Goal: Transaction & Acquisition: Purchase product/service

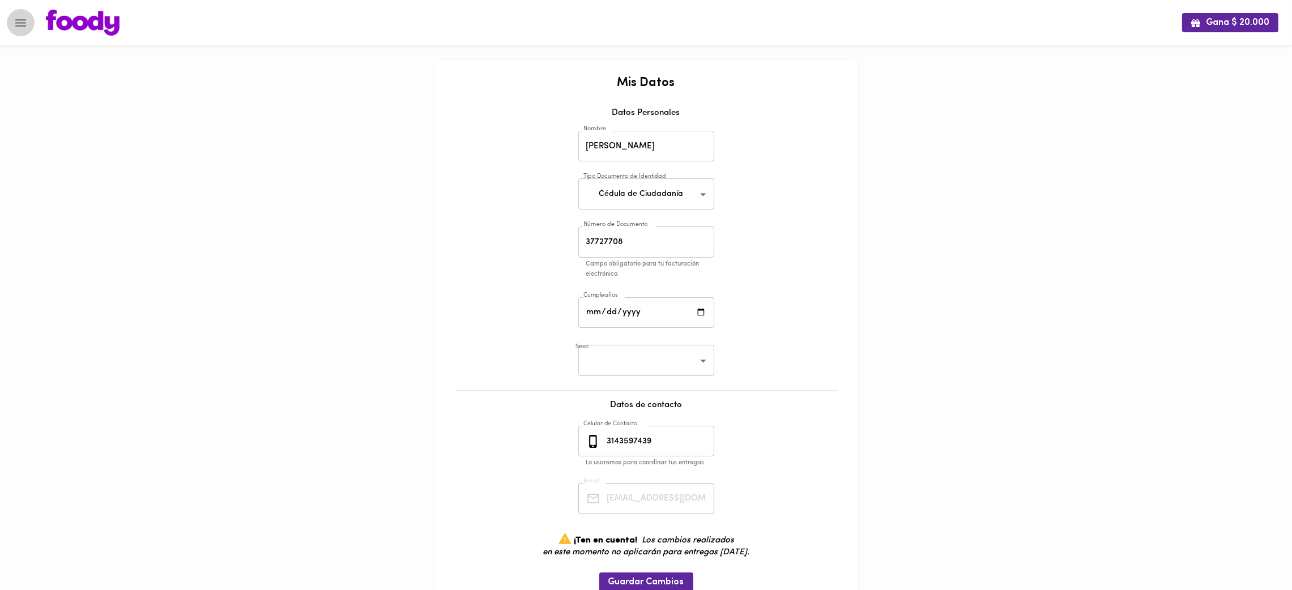
click at [23, 25] on icon "Menu" at bounding box center [21, 23] width 14 height 14
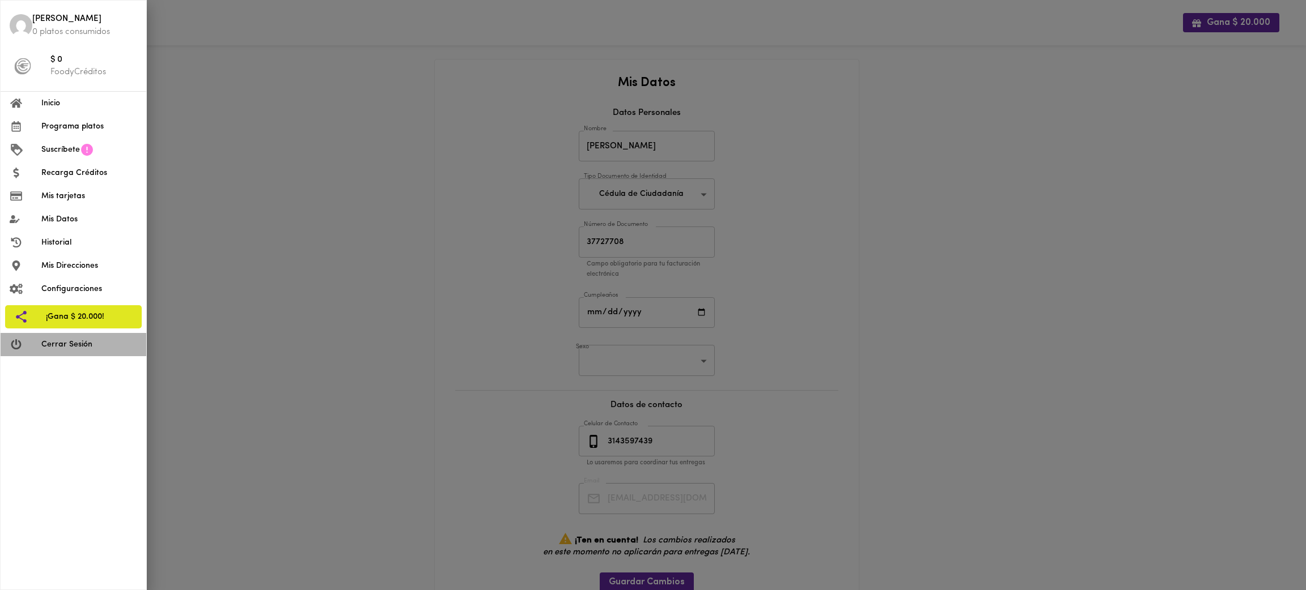
click at [97, 345] on span "Cerrar Sesión" at bounding box center [89, 345] width 96 height 12
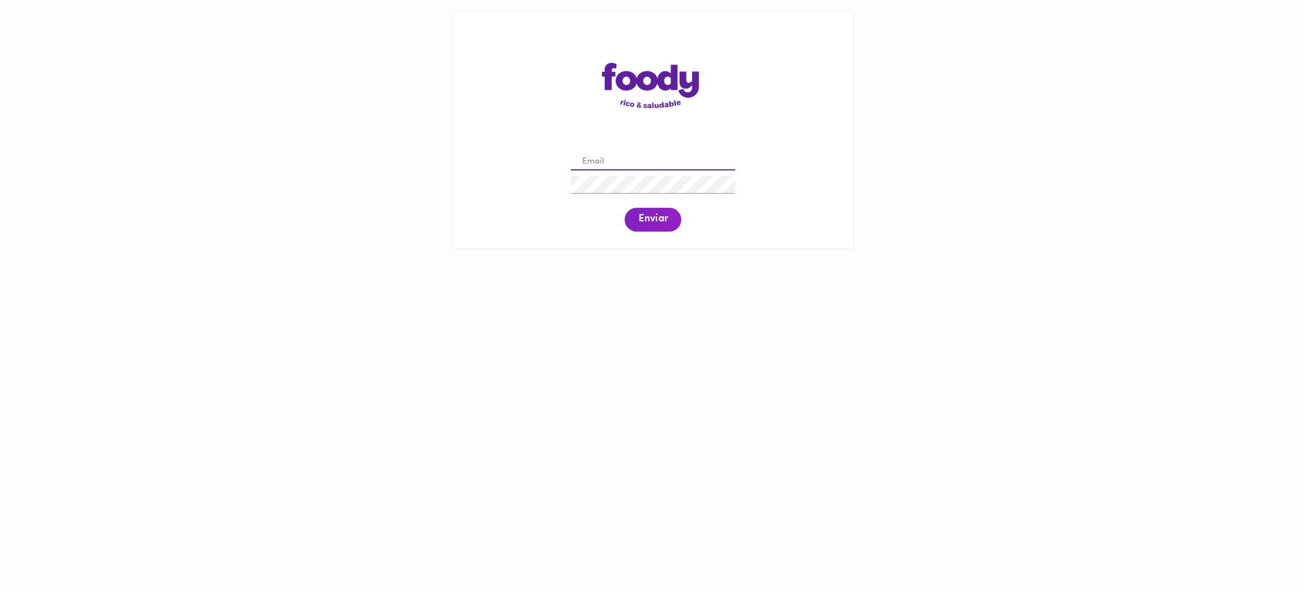
click at [682, 160] on input "email" at bounding box center [653, 163] width 164 height 18
paste input "[EMAIL_ADDRESS][DOMAIN_NAME]"
type input "[EMAIL_ADDRESS][DOMAIN_NAME]"
click at [643, 226] on span "Enviar" at bounding box center [652, 220] width 29 height 12
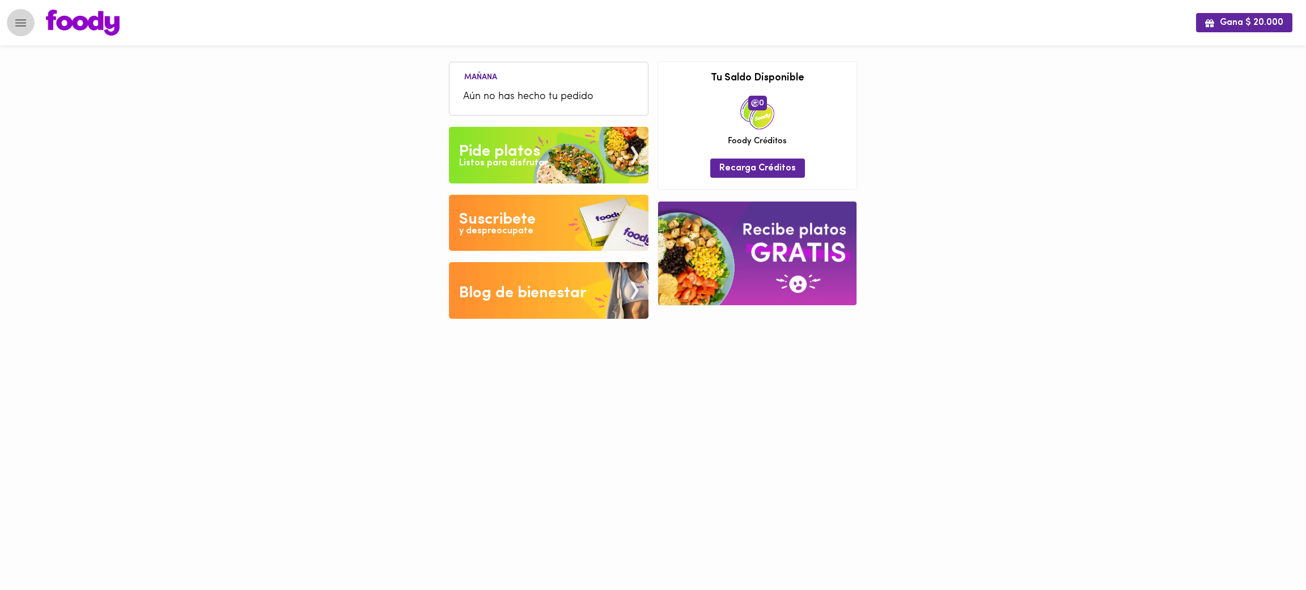
click at [16, 18] on icon "Menu" at bounding box center [21, 23] width 14 height 14
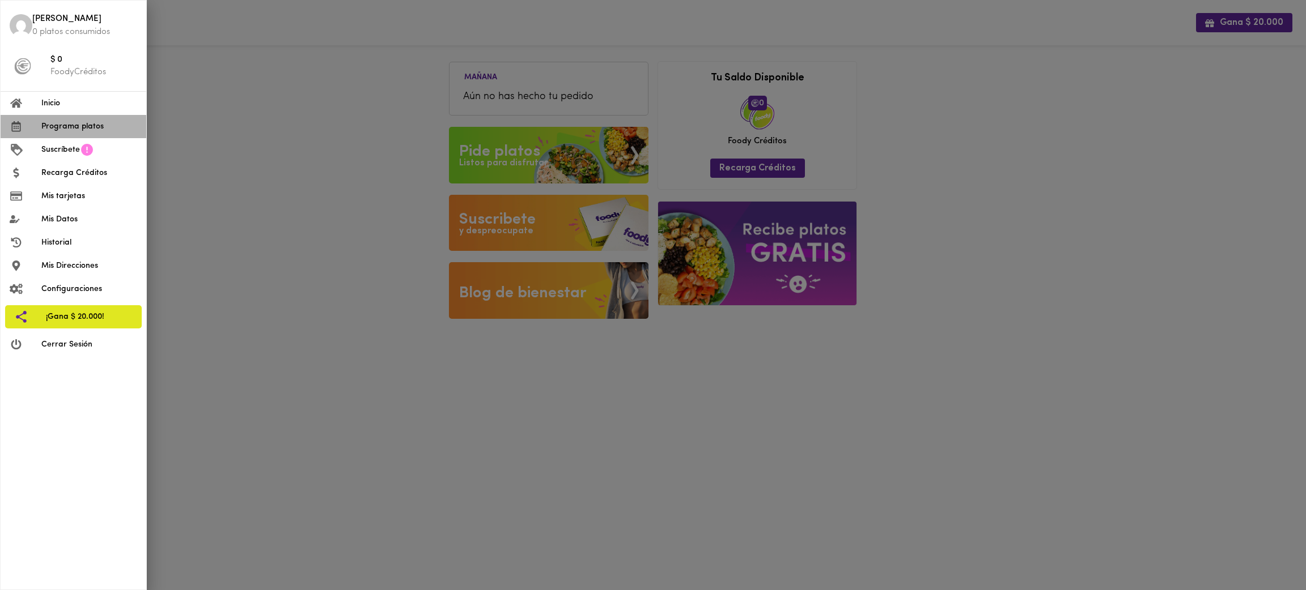
click at [78, 126] on span "Programa platos" at bounding box center [89, 127] width 96 height 12
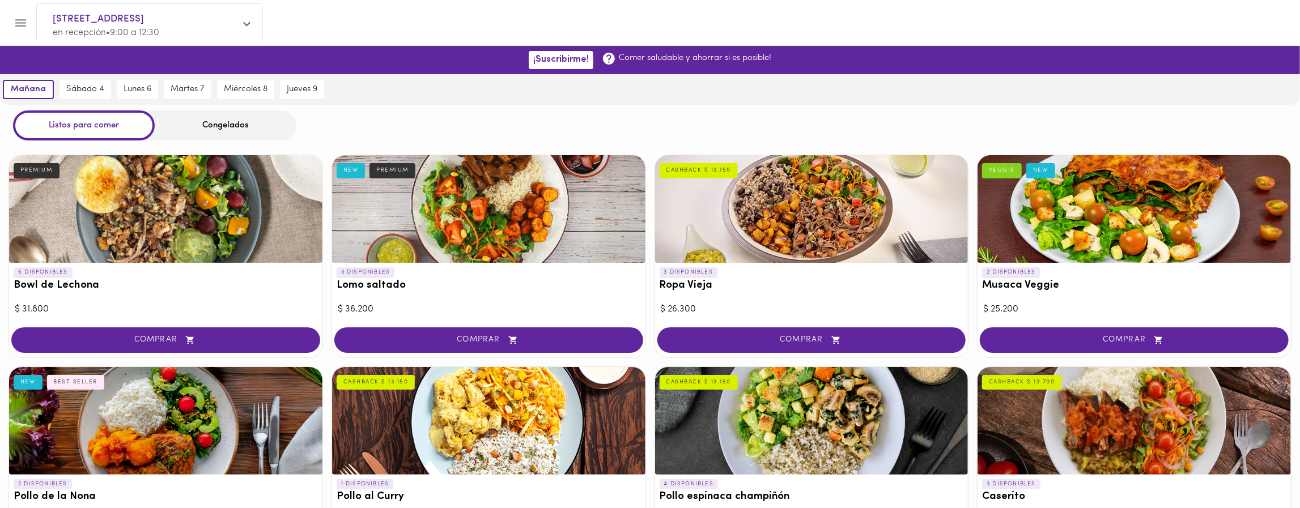
drag, startPoint x: 613, startPoint y: 2, endPoint x: 598, endPoint y: 25, distance: 27.8
click at [598, 25] on div at bounding box center [661, 23] width 1252 height 26
click at [235, 129] on div "Congelados" at bounding box center [226, 125] width 142 height 30
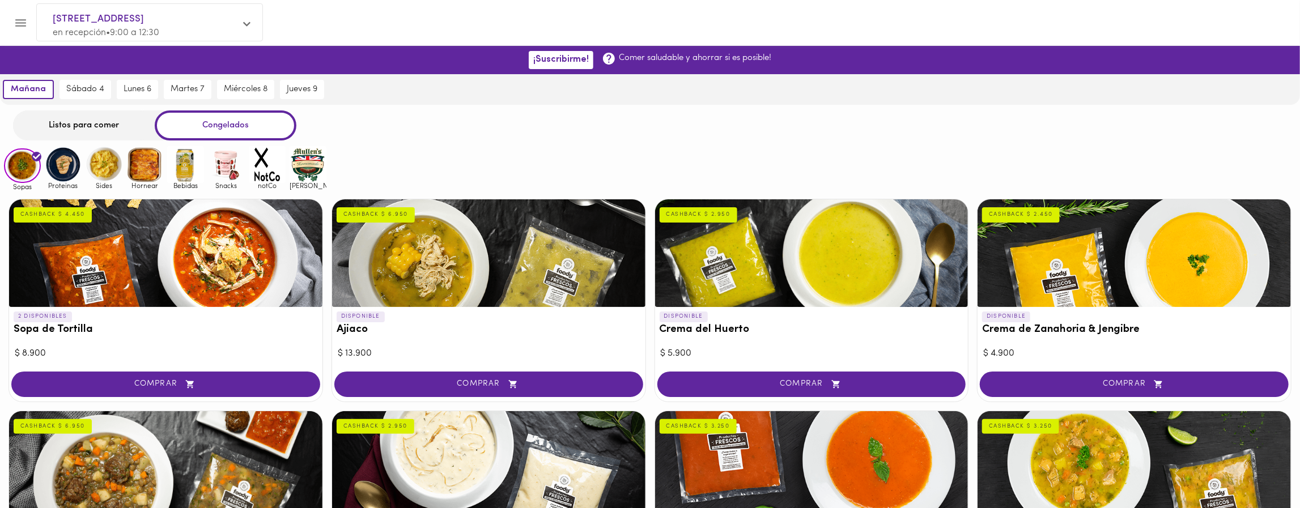
click at [147, 168] on img at bounding box center [144, 164] width 37 height 37
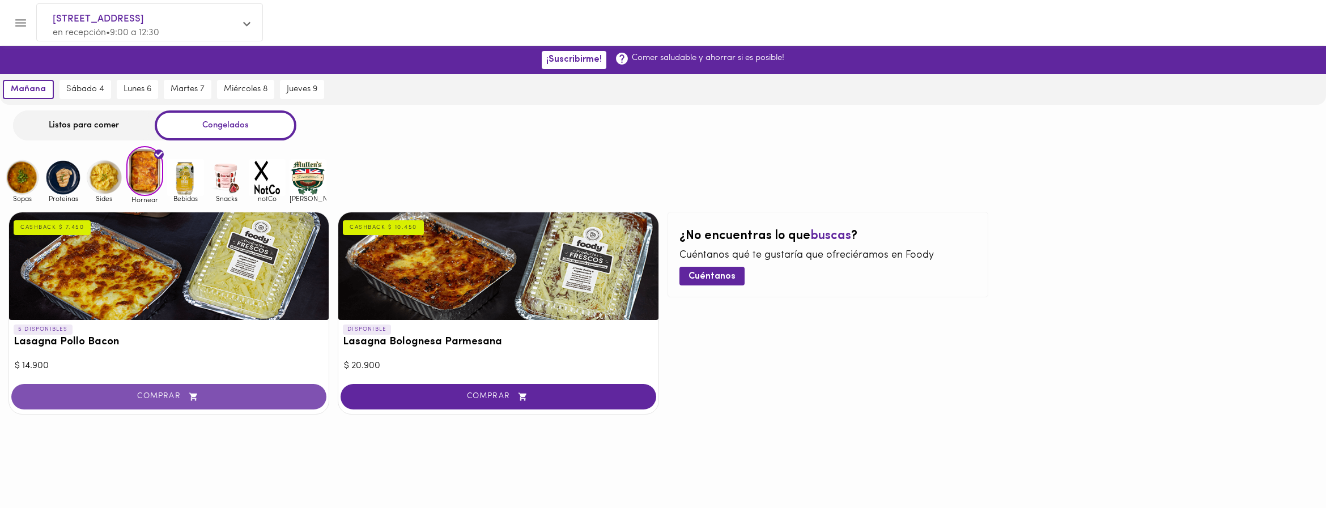
click at [201, 399] on span "COMPRAR" at bounding box center [168, 397] width 287 height 10
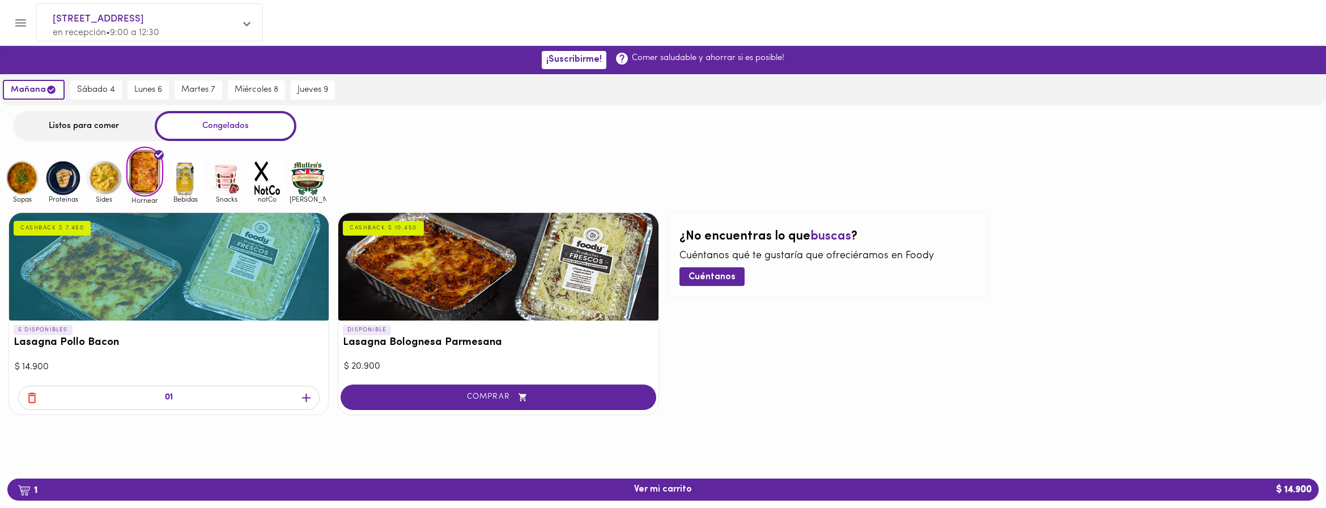
click at [15, 169] on img at bounding box center [22, 178] width 37 height 37
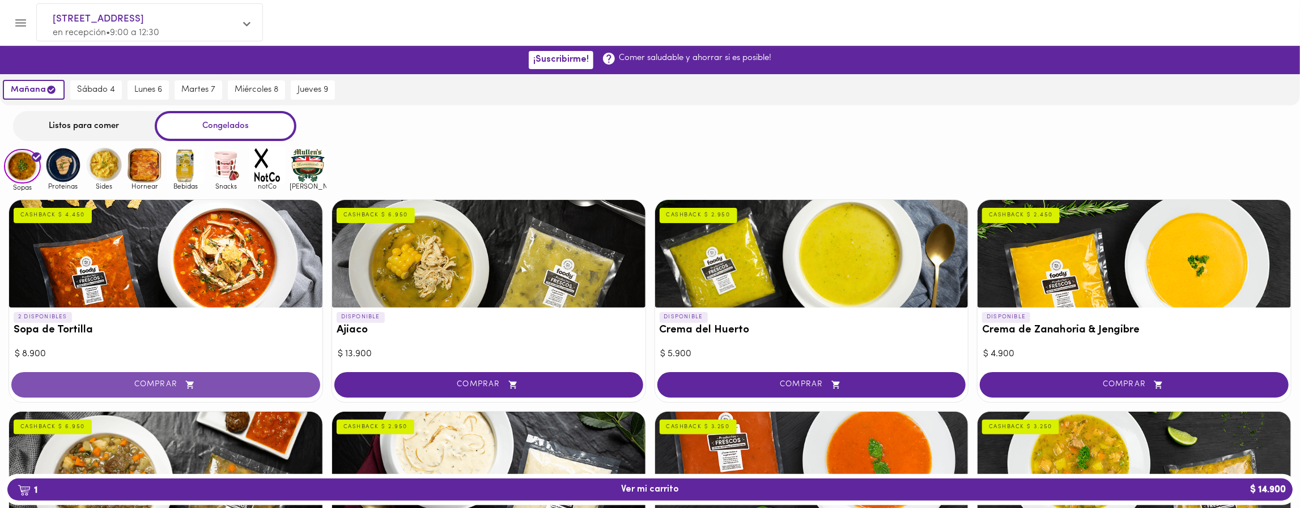
click at [220, 376] on button "COMPRAR" at bounding box center [165, 384] width 309 height 25
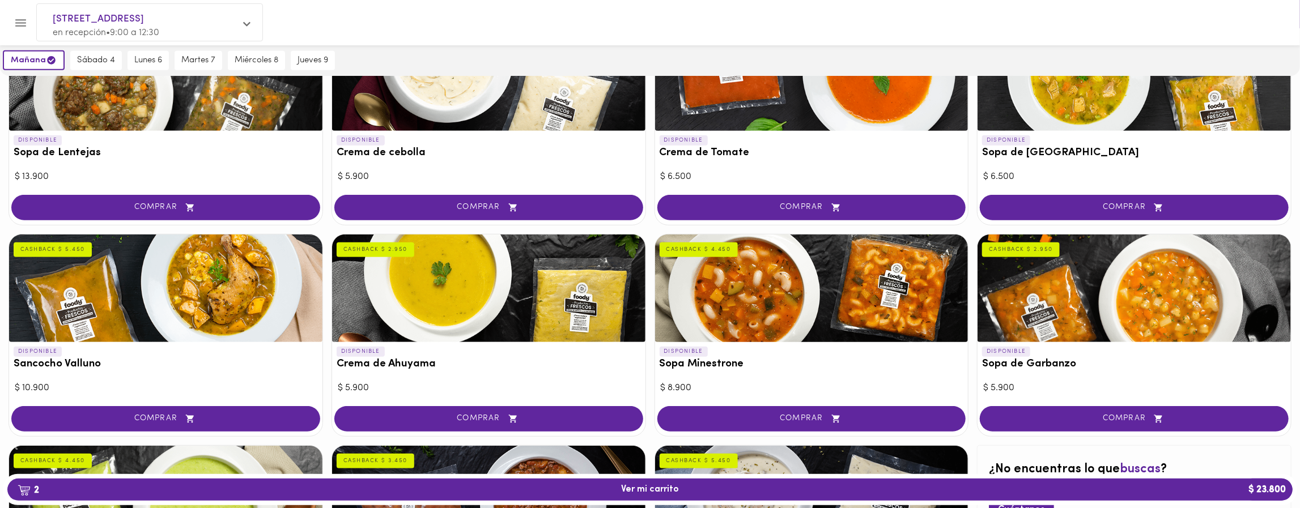
scroll to position [399, 0]
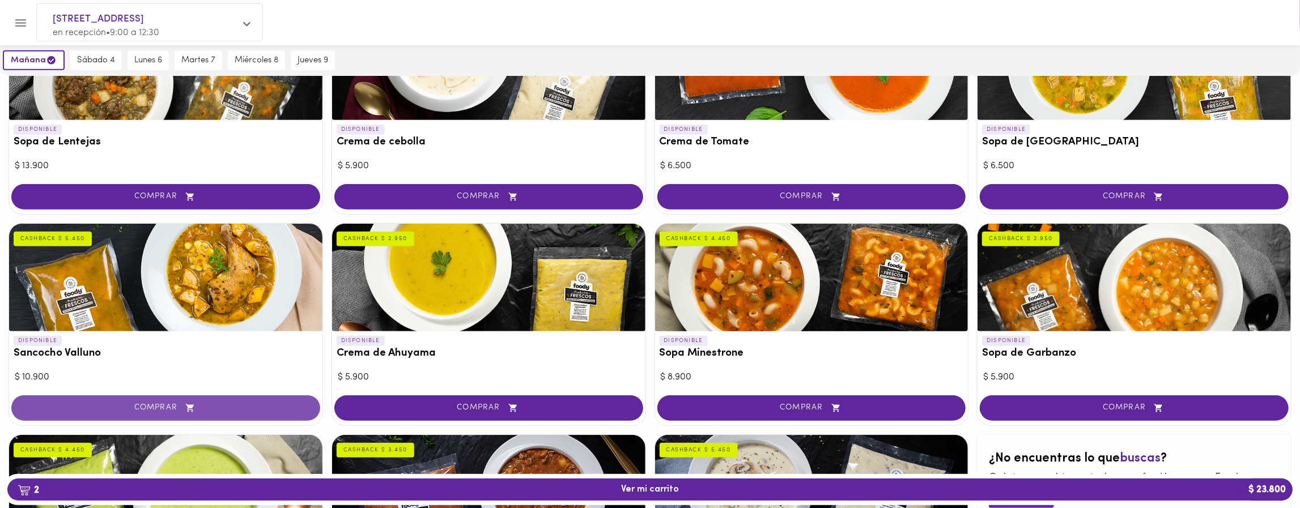
click at [210, 413] on span "COMPRAR" at bounding box center [165, 408] width 280 height 10
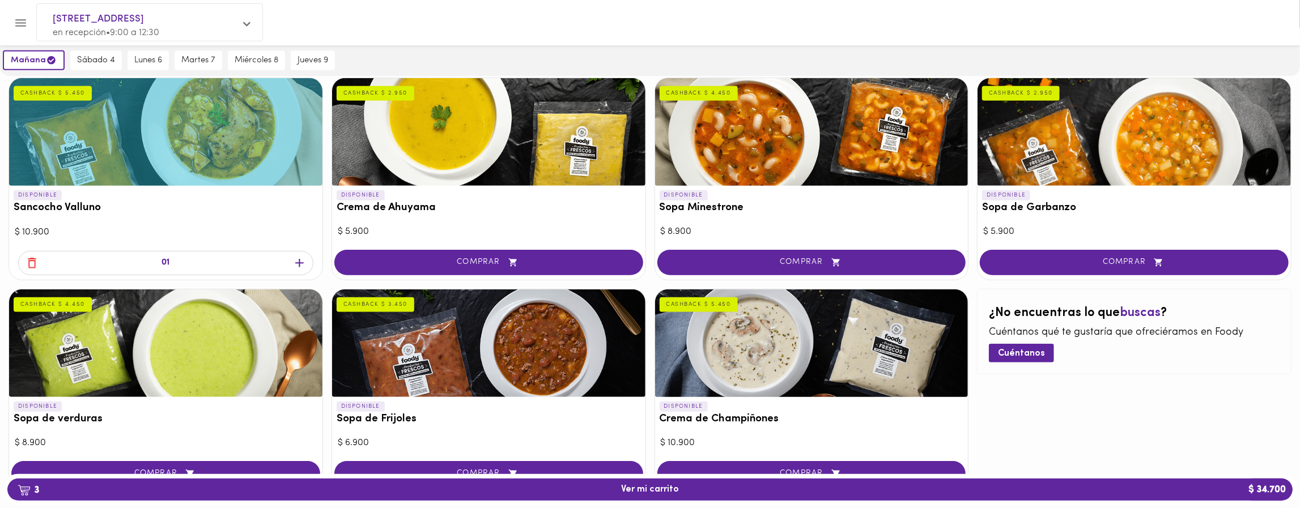
scroll to position [597, 0]
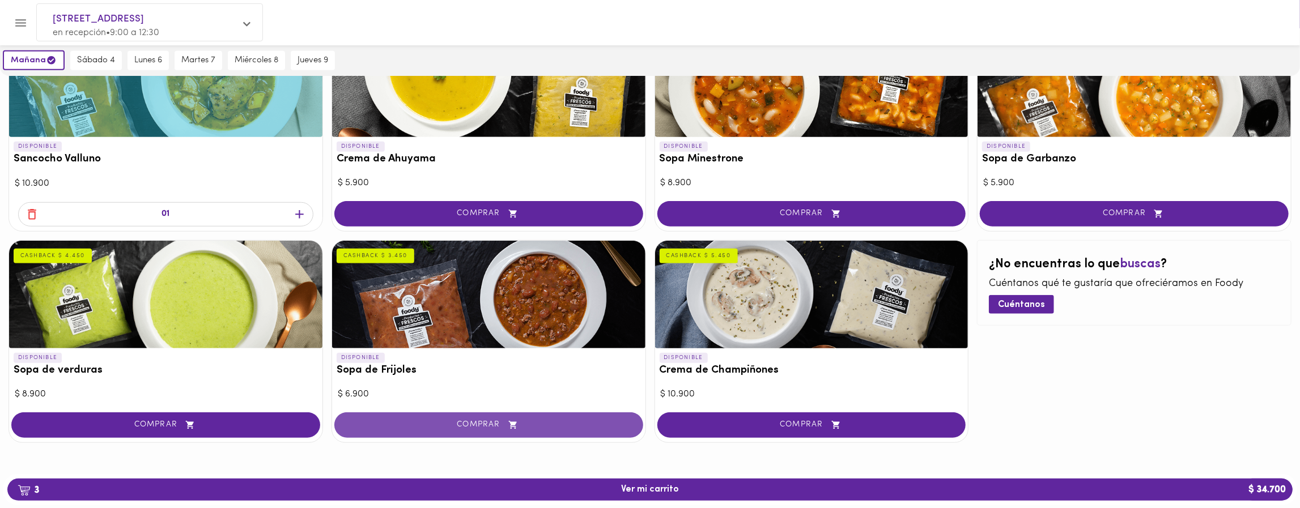
click at [550, 424] on span "COMPRAR" at bounding box center [488, 425] width 280 height 10
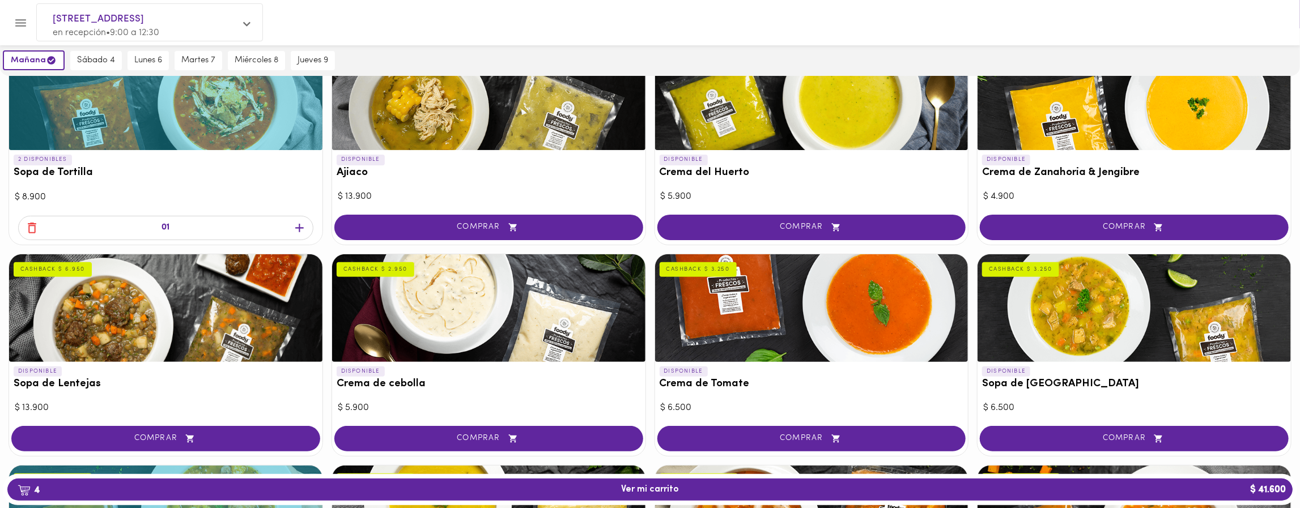
scroll to position [0, 0]
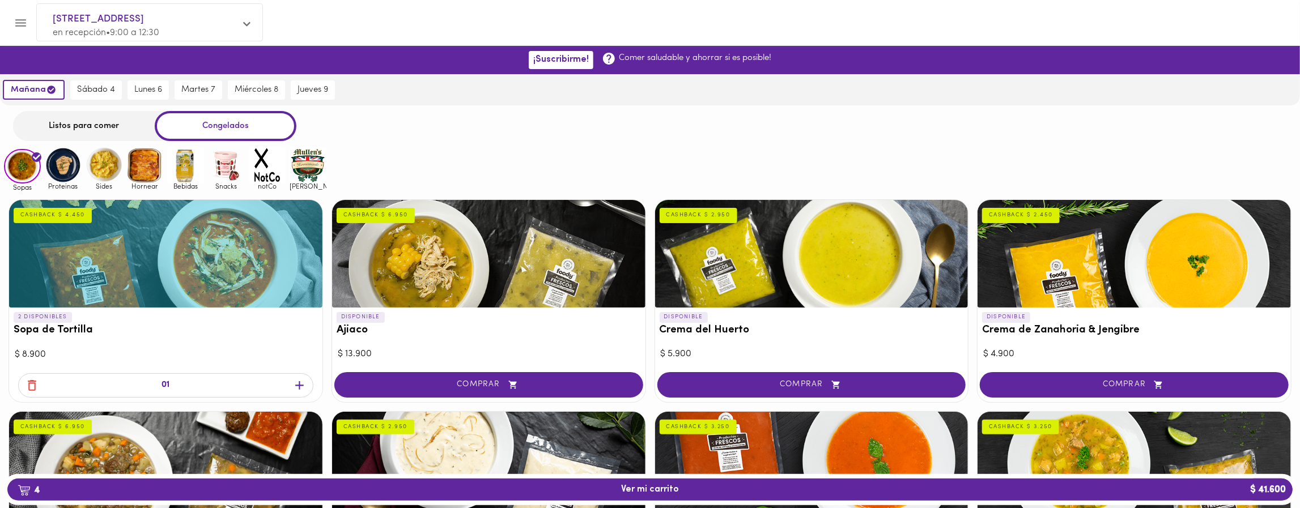
click at [63, 163] on img at bounding box center [63, 165] width 37 height 37
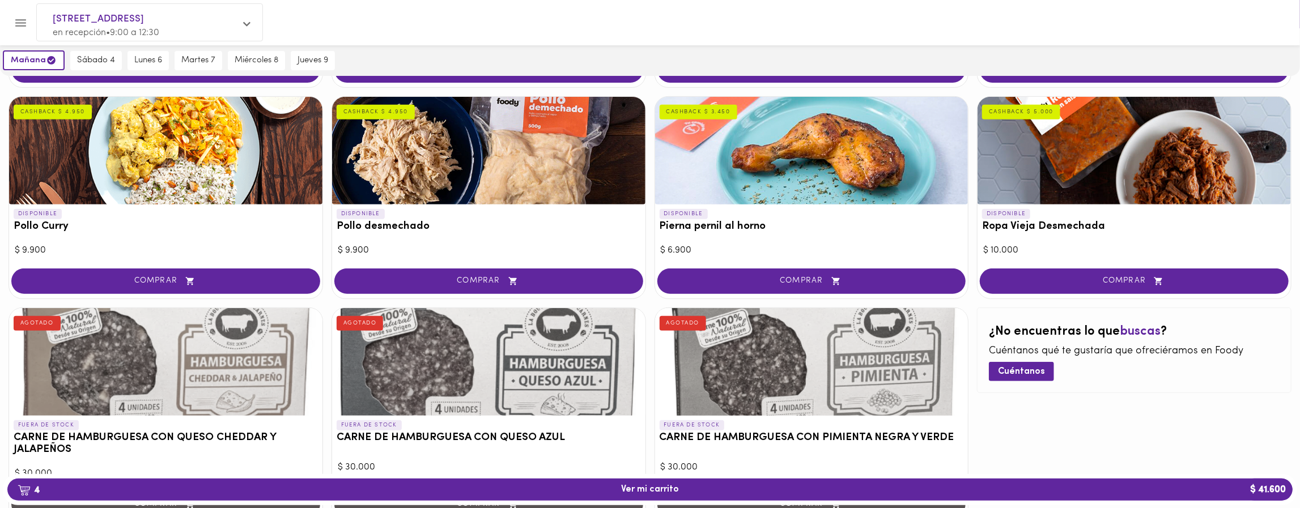
scroll to position [331, 0]
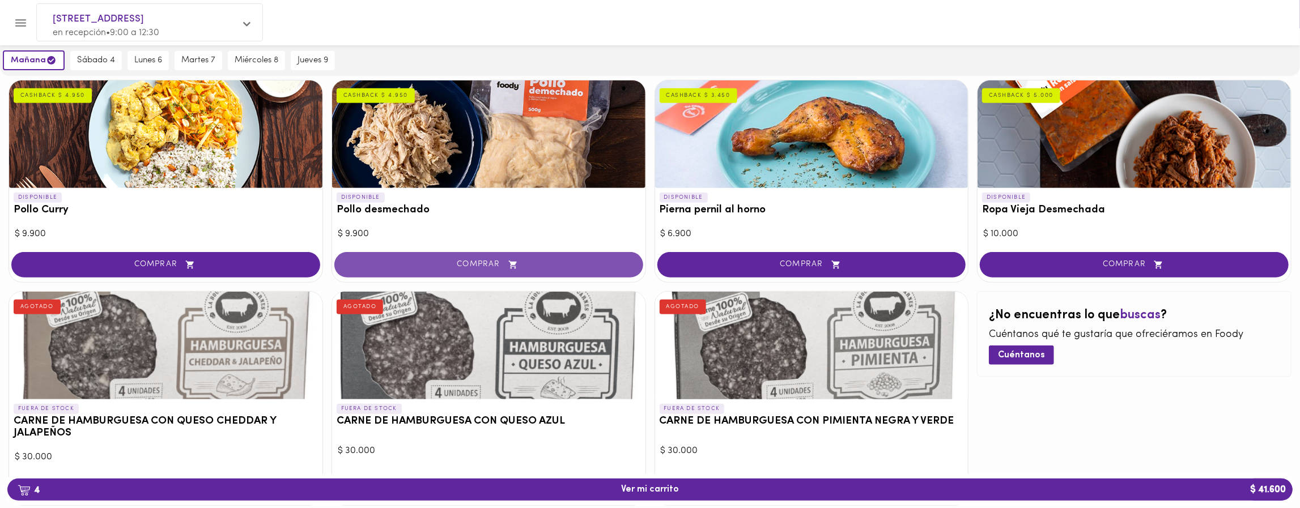
click at [499, 261] on span "COMPRAR" at bounding box center [488, 265] width 280 height 10
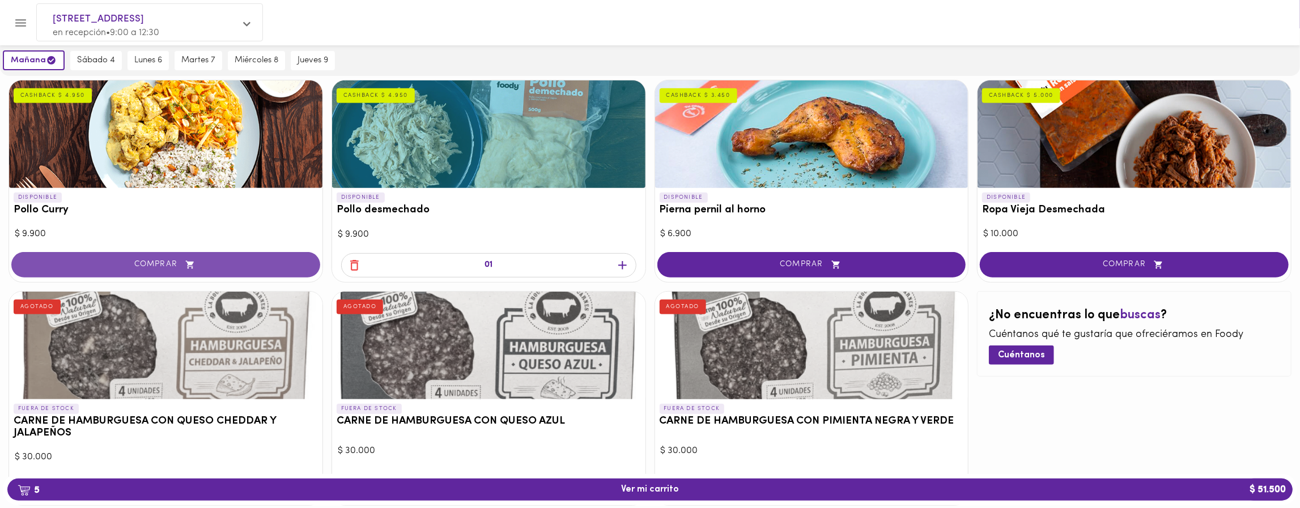
click at [156, 261] on span "COMPRAR" at bounding box center [165, 265] width 280 height 10
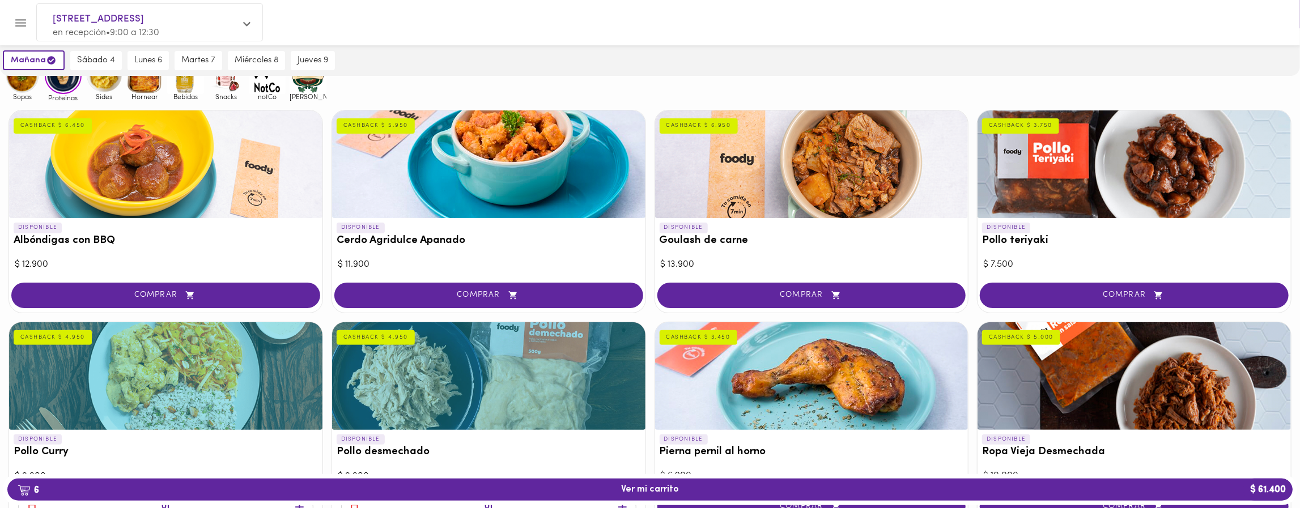
scroll to position [0, 0]
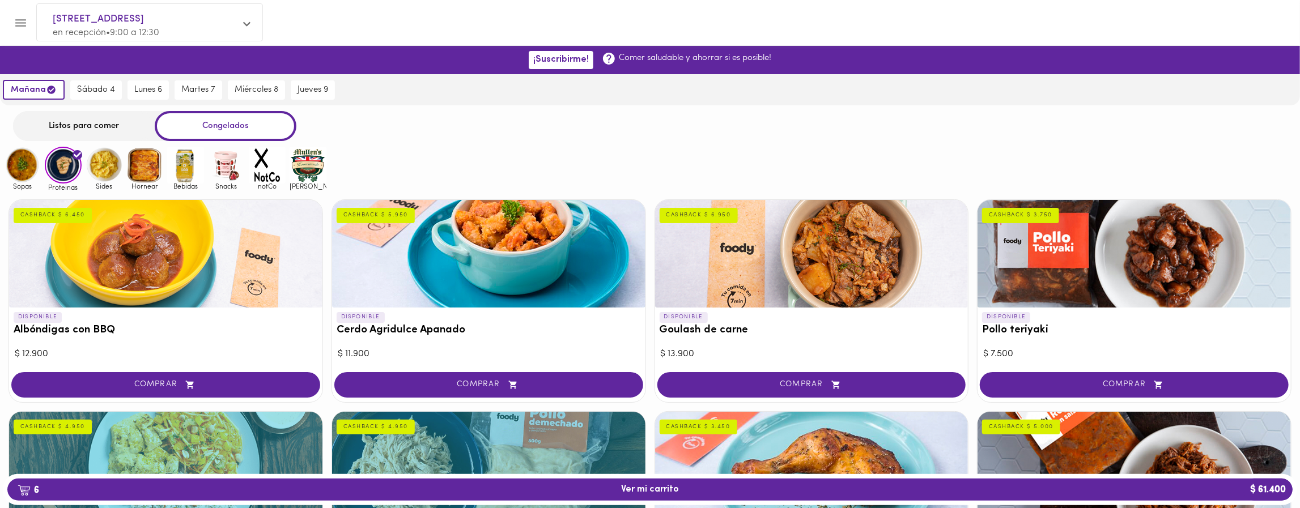
click at [16, 160] on img at bounding box center [22, 165] width 37 height 37
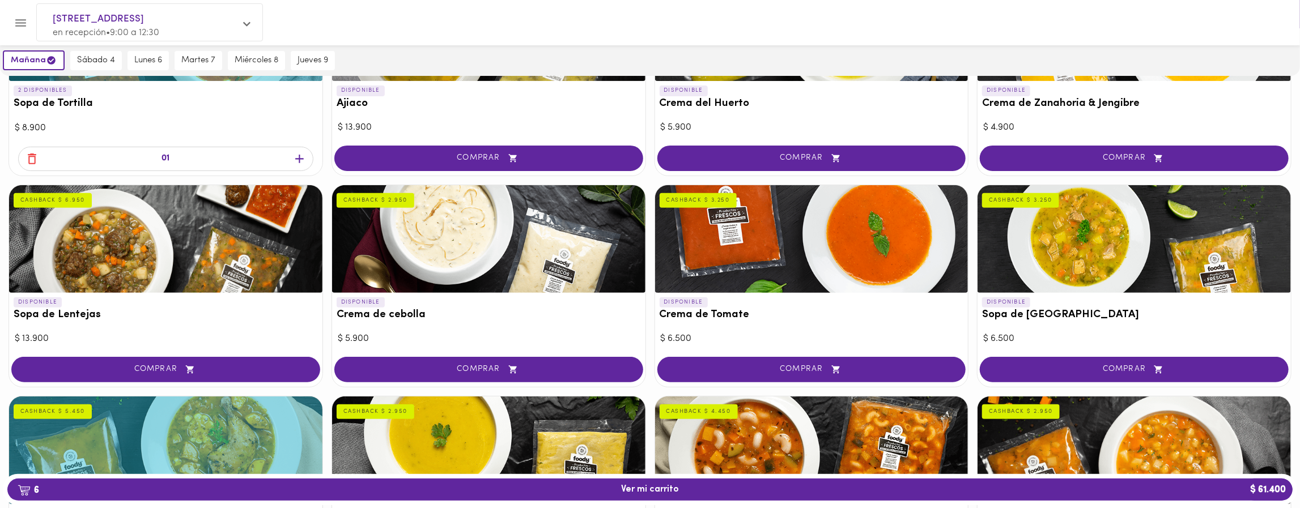
scroll to position [247, 0]
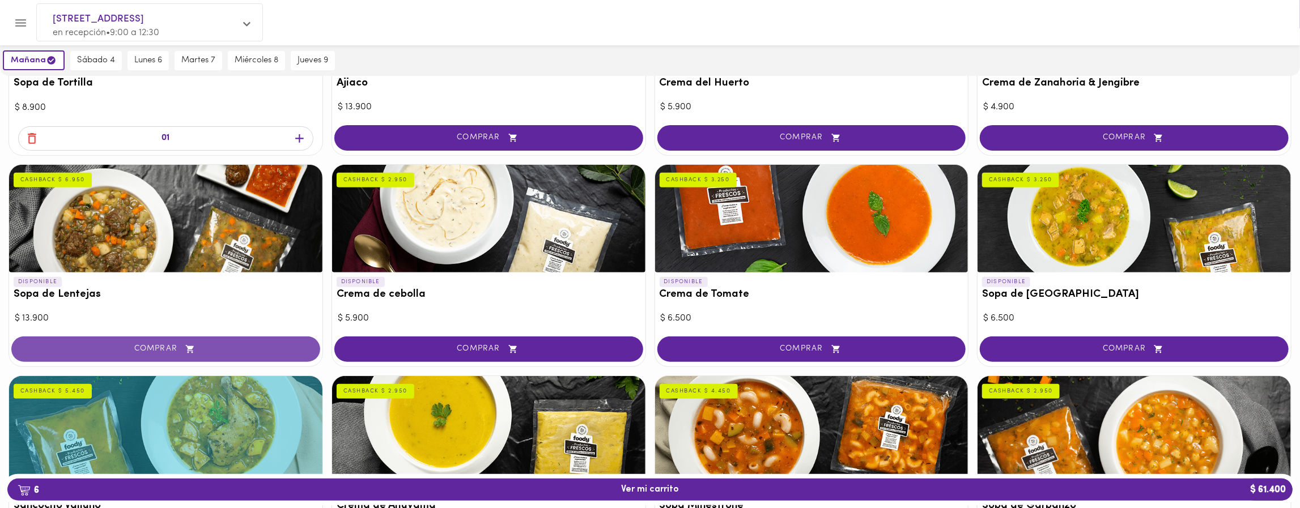
click at [233, 345] on span "COMPRAR" at bounding box center [165, 350] width 280 height 10
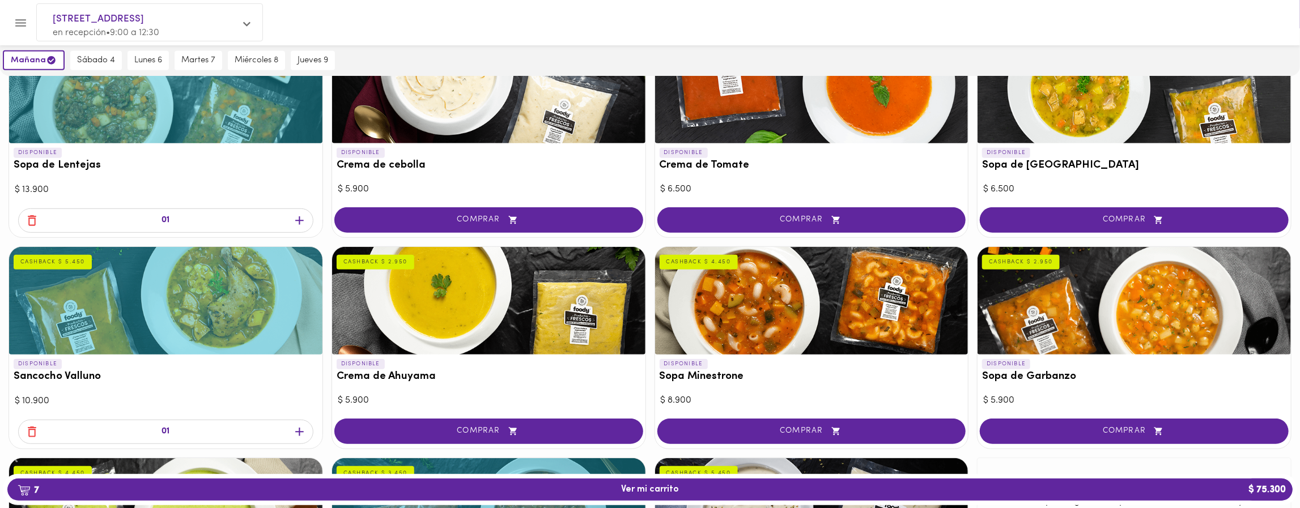
scroll to position [417, 0]
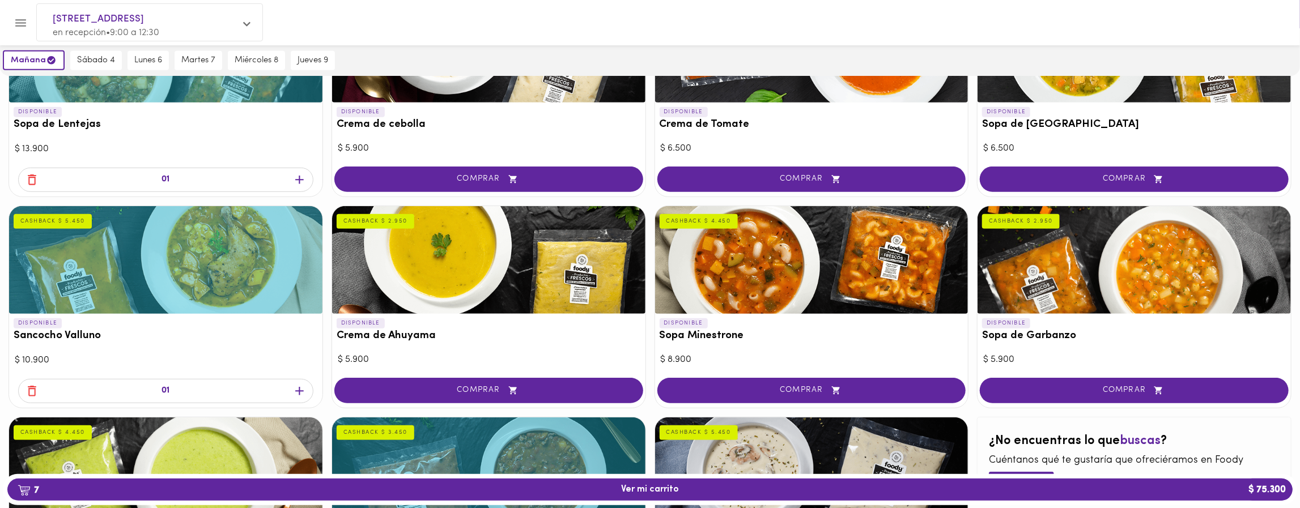
click at [297, 390] on icon "button" at bounding box center [299, 391] width 8 height 8
click at [297, 175] on icon "button" at bounding box center [299, 180] width 14 height 14
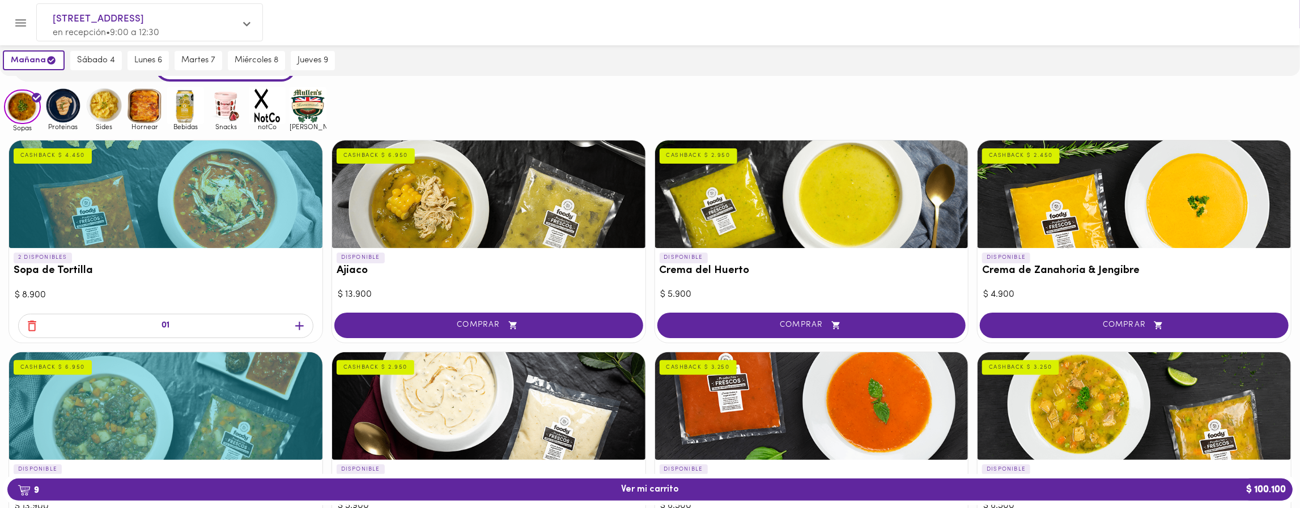
scroll to position [46, 0]
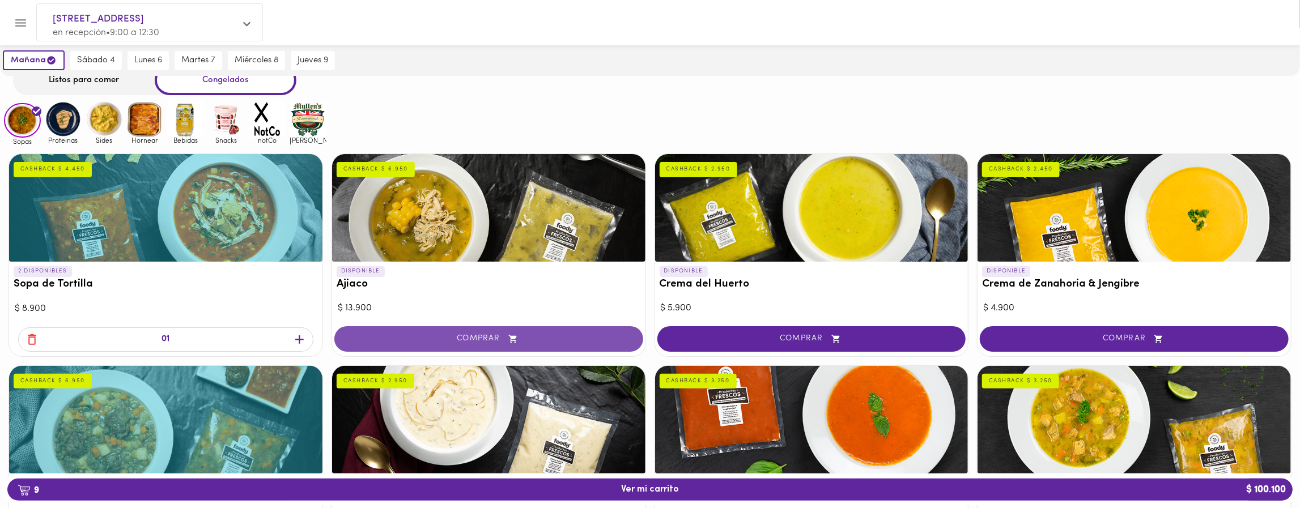
click at [541, 329] on button "COMPRAR" at bounding box center [488, 338] width 309 height 25
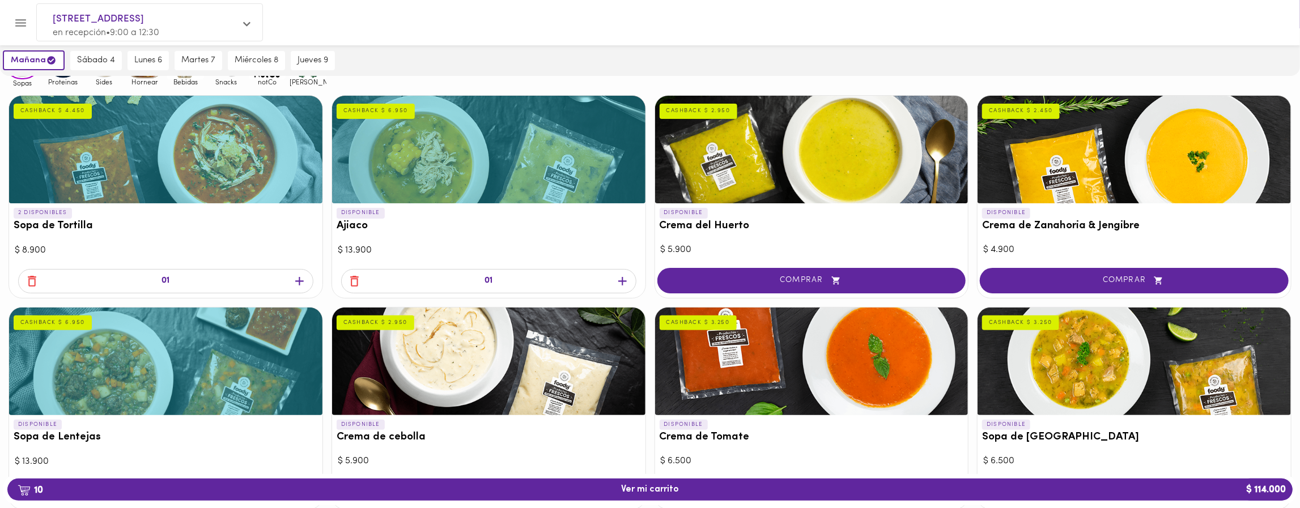
scroll to position [206, 0]
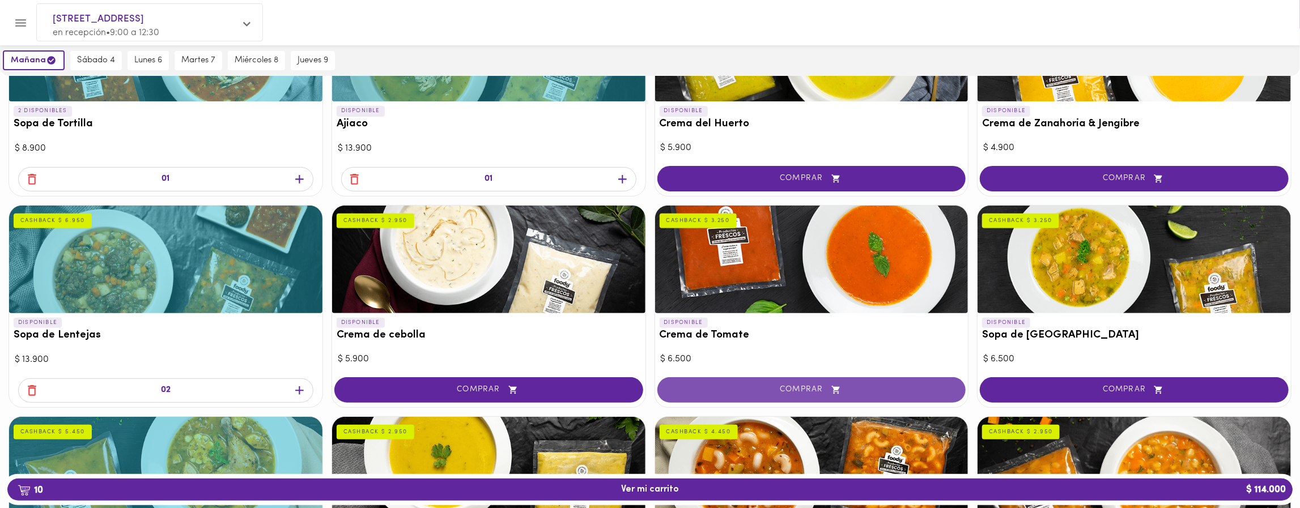
click at [821, 390] on span "COMPRAR" at bounding box center [811, 390] width 280 height 10
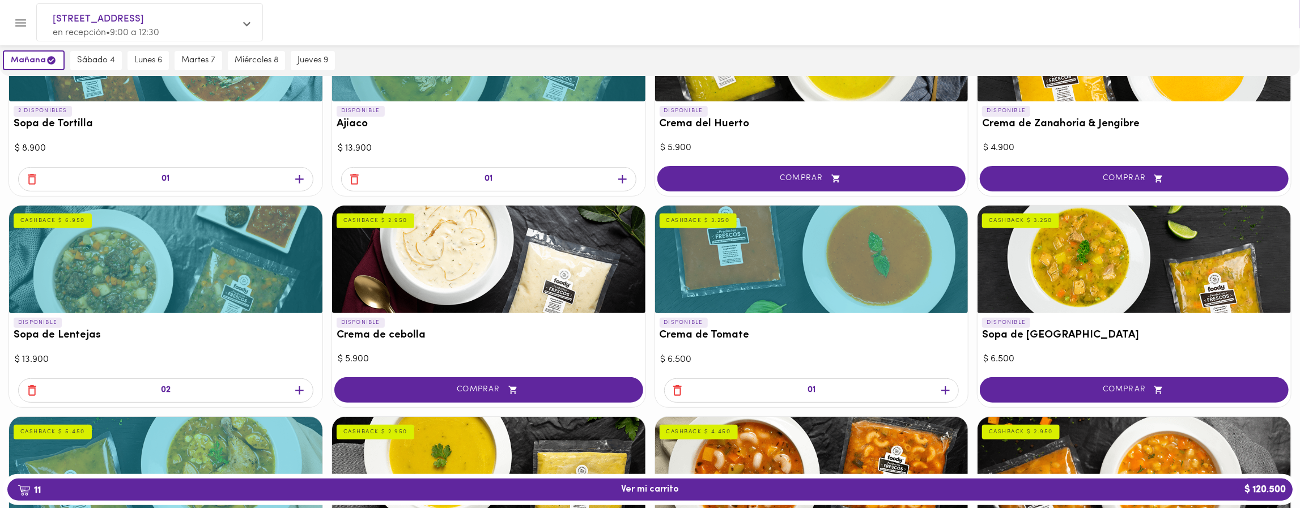
click at [620, 172] on icon "button" at bounding box center [622, 179] width 14 height 14
click at [947, 390] on icon "button" at bounding box center [945, 391] width 14 height 14
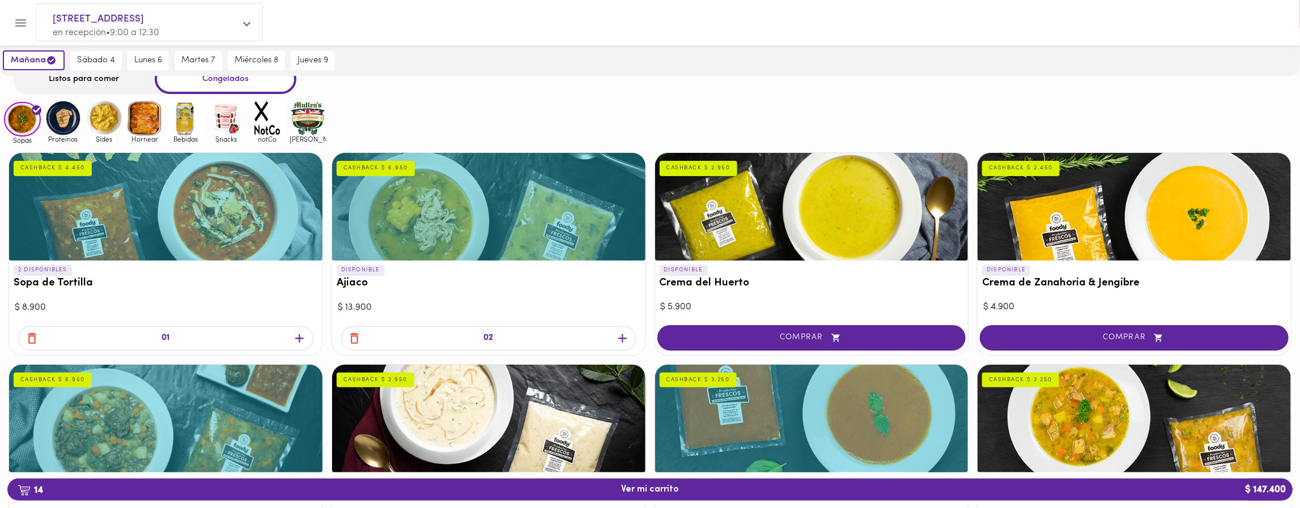
scroll to position [0, 0]
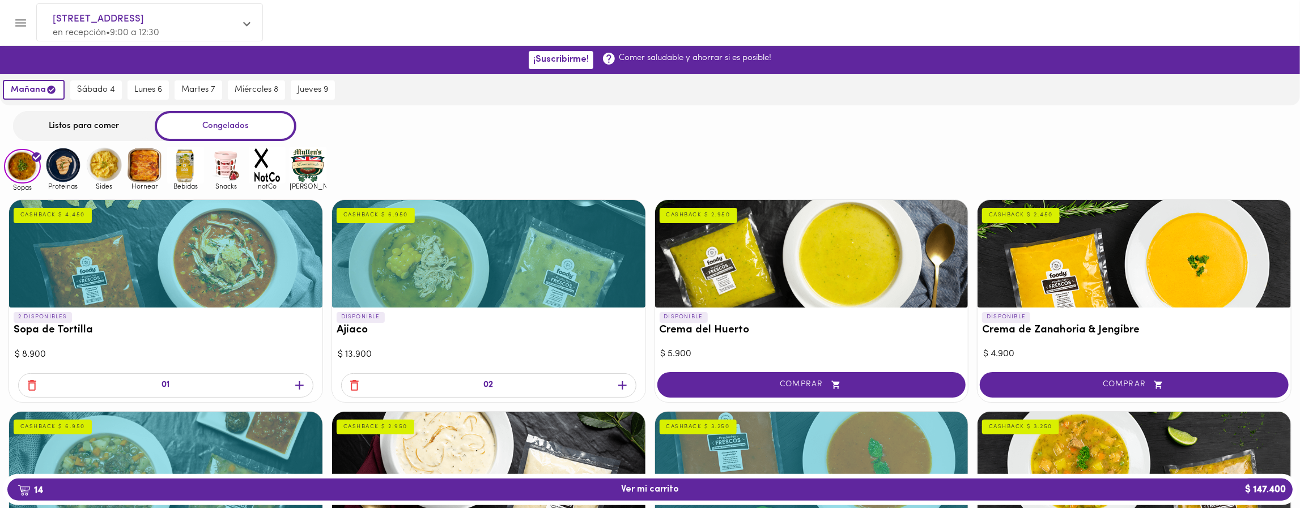
click at [57, 160] on img at bounding box center [63, 165] width 37 height 37
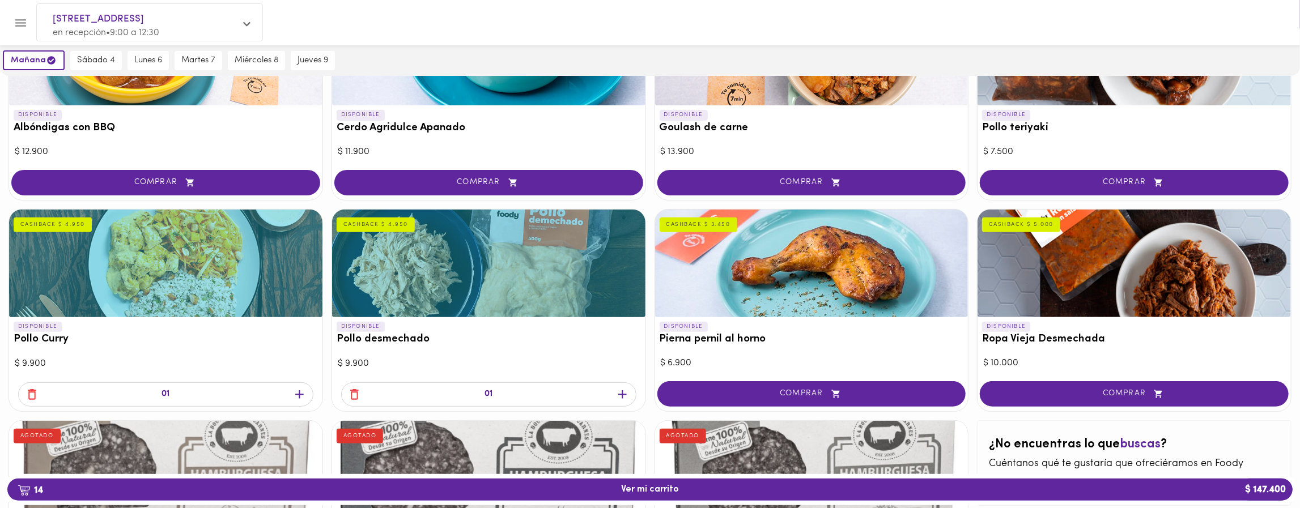
scroll to position [205, 0]
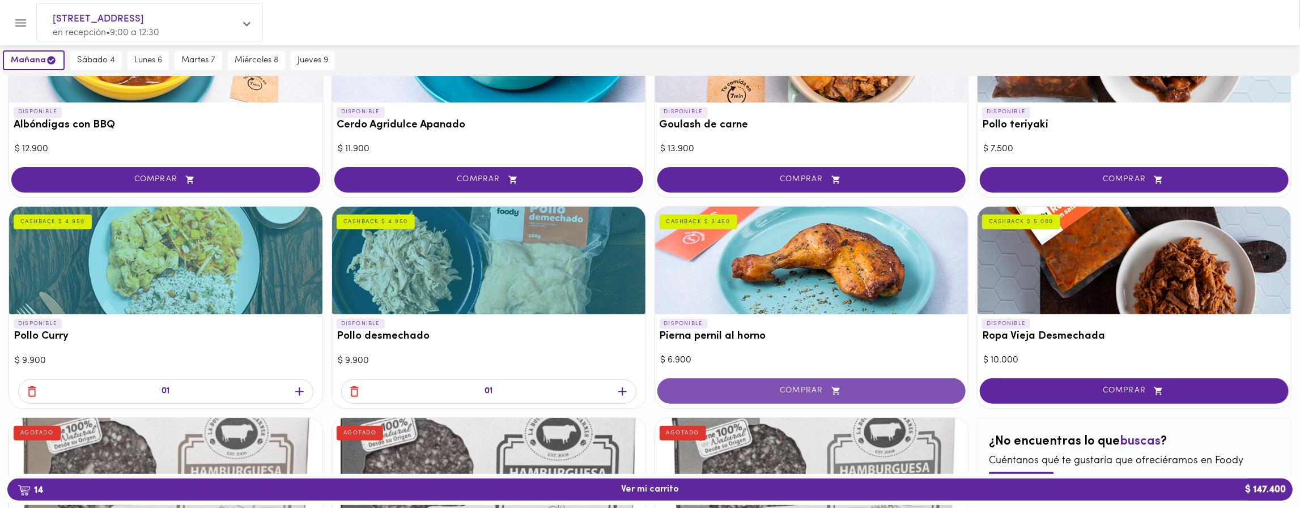
click at [836, 392] on icon "button" at bounding box center [836, 391] width 14 height 10
